Goal: Task Accomplishment & Management: Complete application form

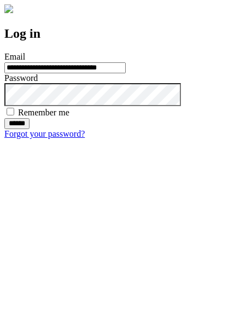
type input "**********"
click at [29, 129] on input "******" at bounding box center [16, 123] width 25 height 11
